Goal: Task Accomplishment & Management: Use online tool/utility

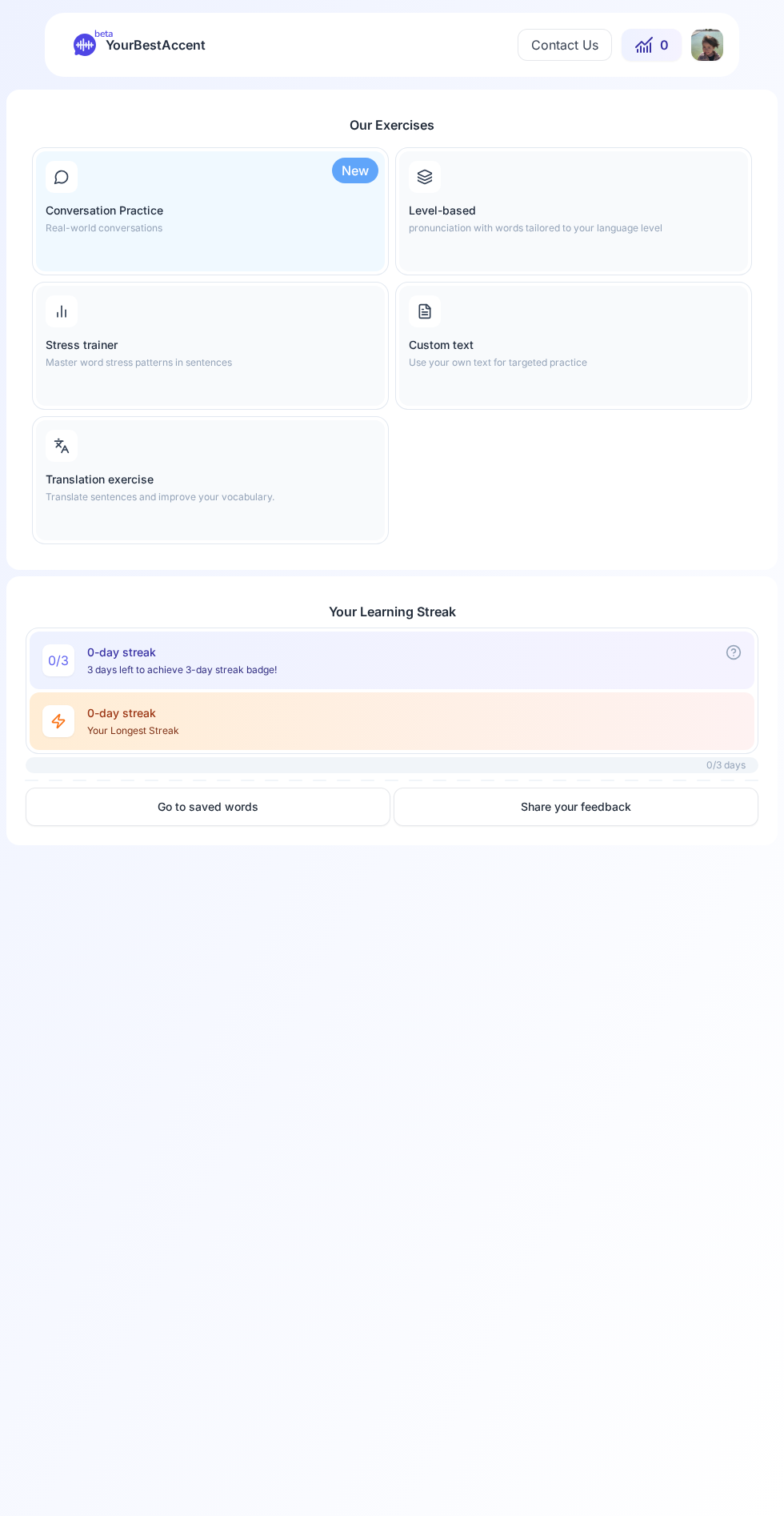
click at [161, 43] on span "YourBestAccent" at bounding box center [155, 45] width 100 height 22
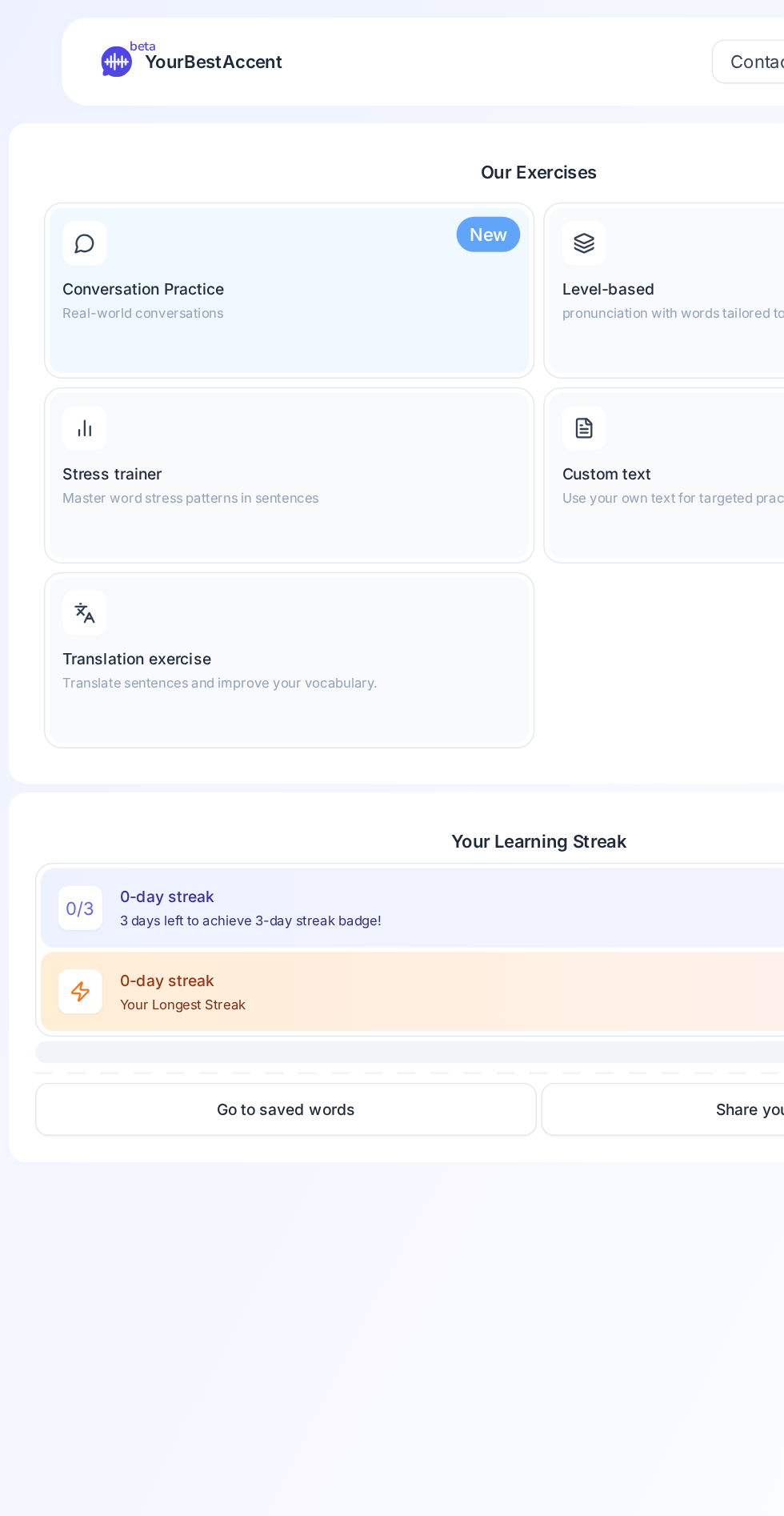
click at [156, 42] on span "YourBestAccent" at bounding box center [155, 45] width 100 height 22
click at [97, 44] on div "beta YourBestAccent" at bounding box center [140, 45] width 132 height 22
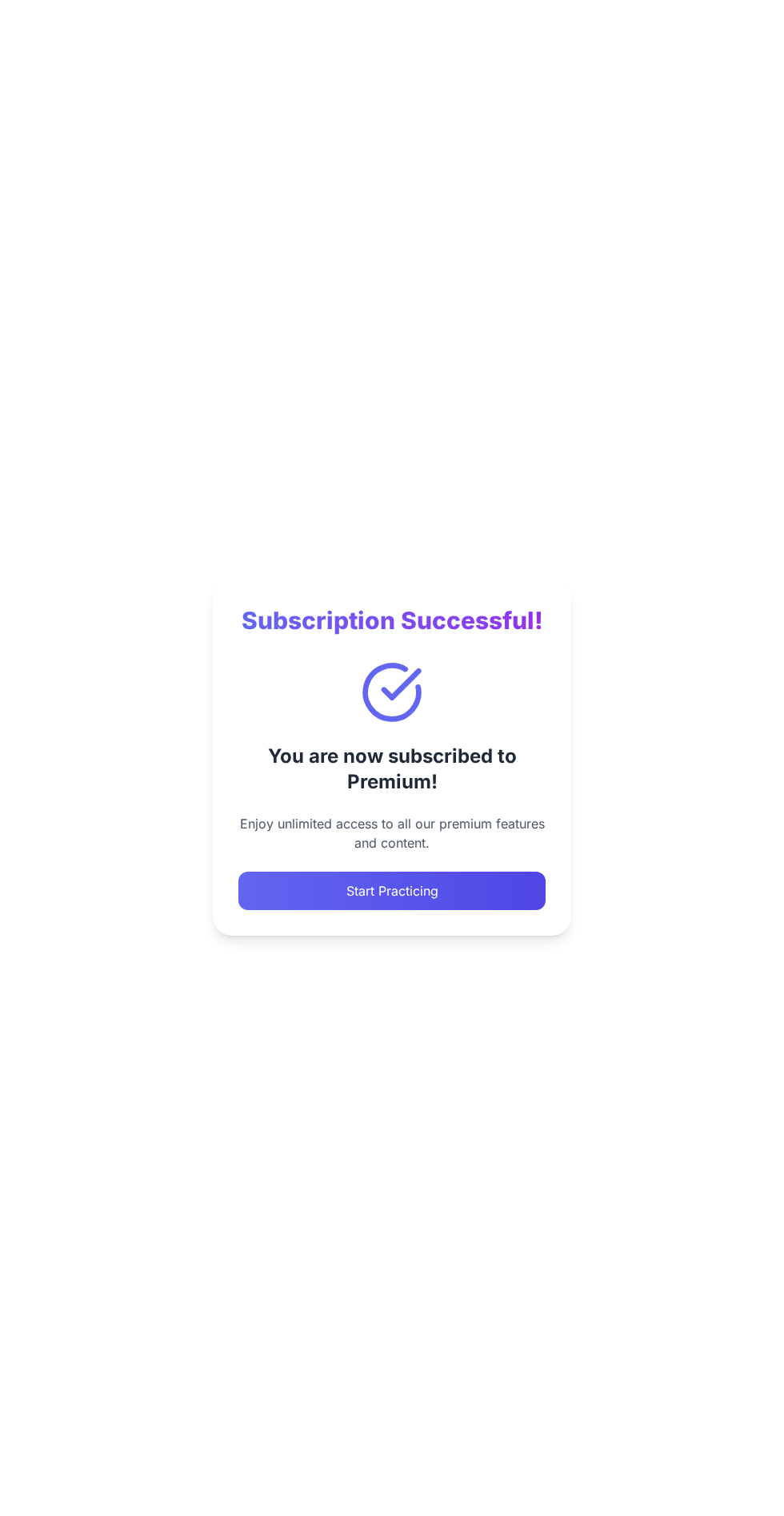
click at [296, 896] on button "Start Practicing" at bounding box center [392, 891] width 308 height 39
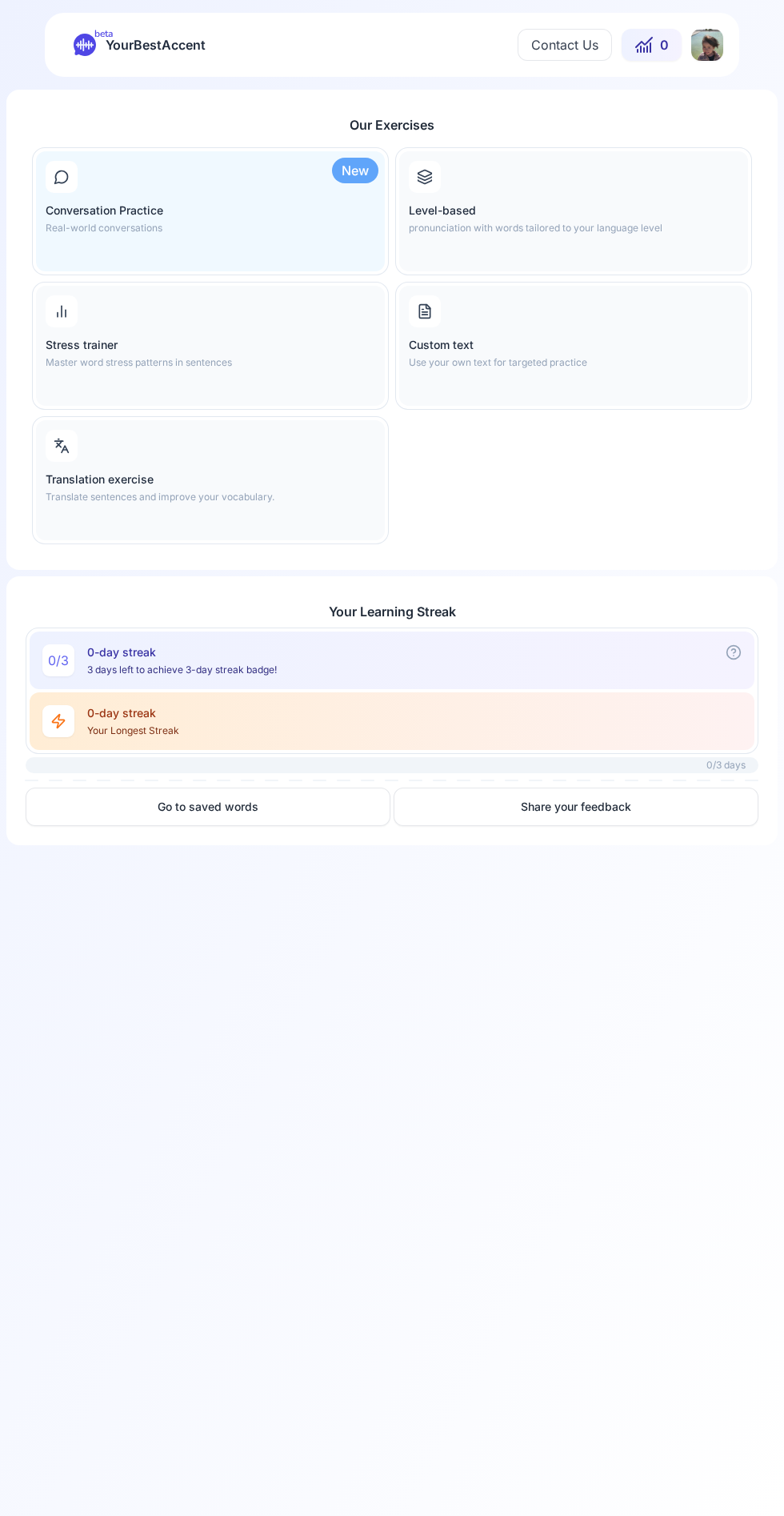
click at [105, 33] on span "beta" at bounding box center [104, 34] width 18 height 13
click at [147, 47] on span "YourBestAccent" at bounding box center [155, 45] width 100 height 22
